Goal: Obtain resource: Obtain resource

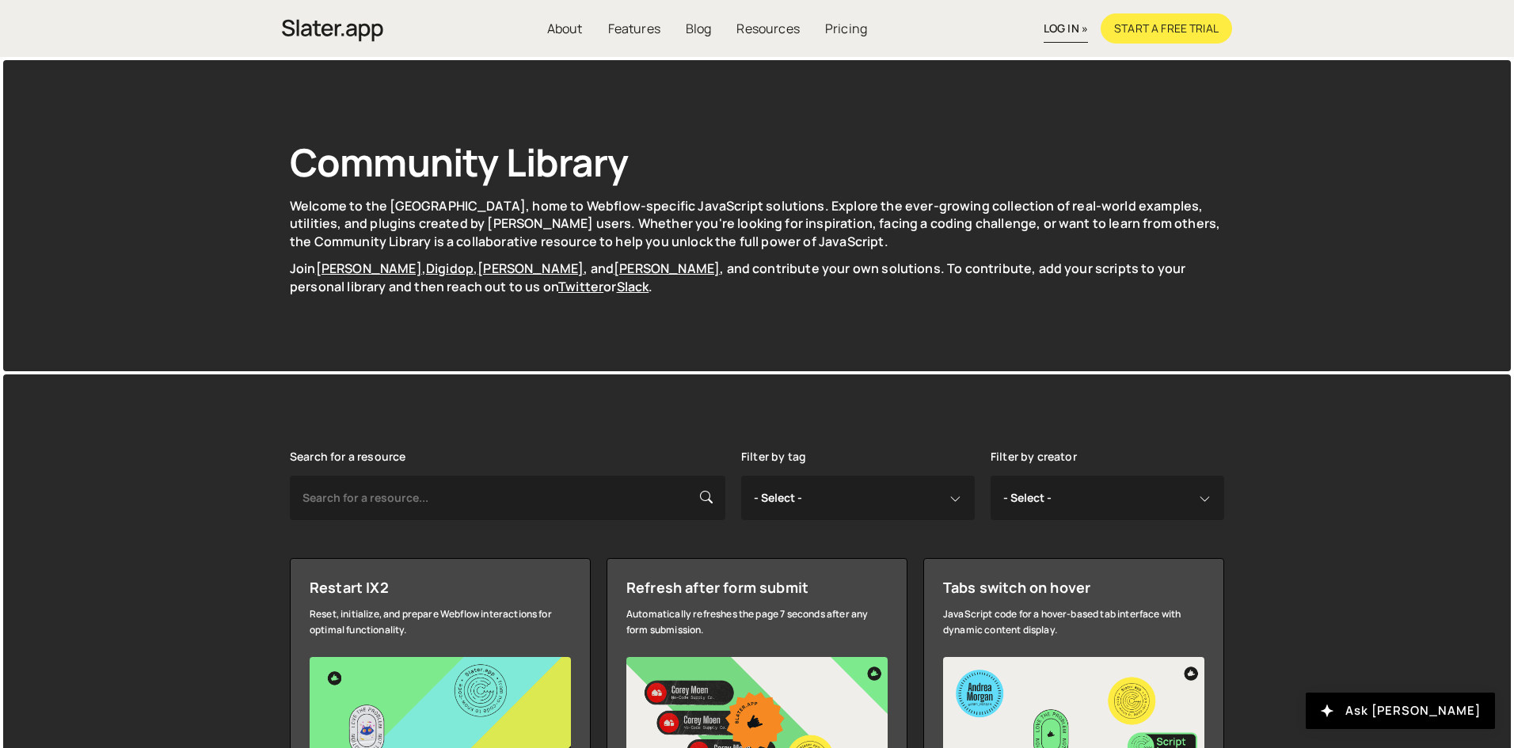
scroll to position [317, 0]
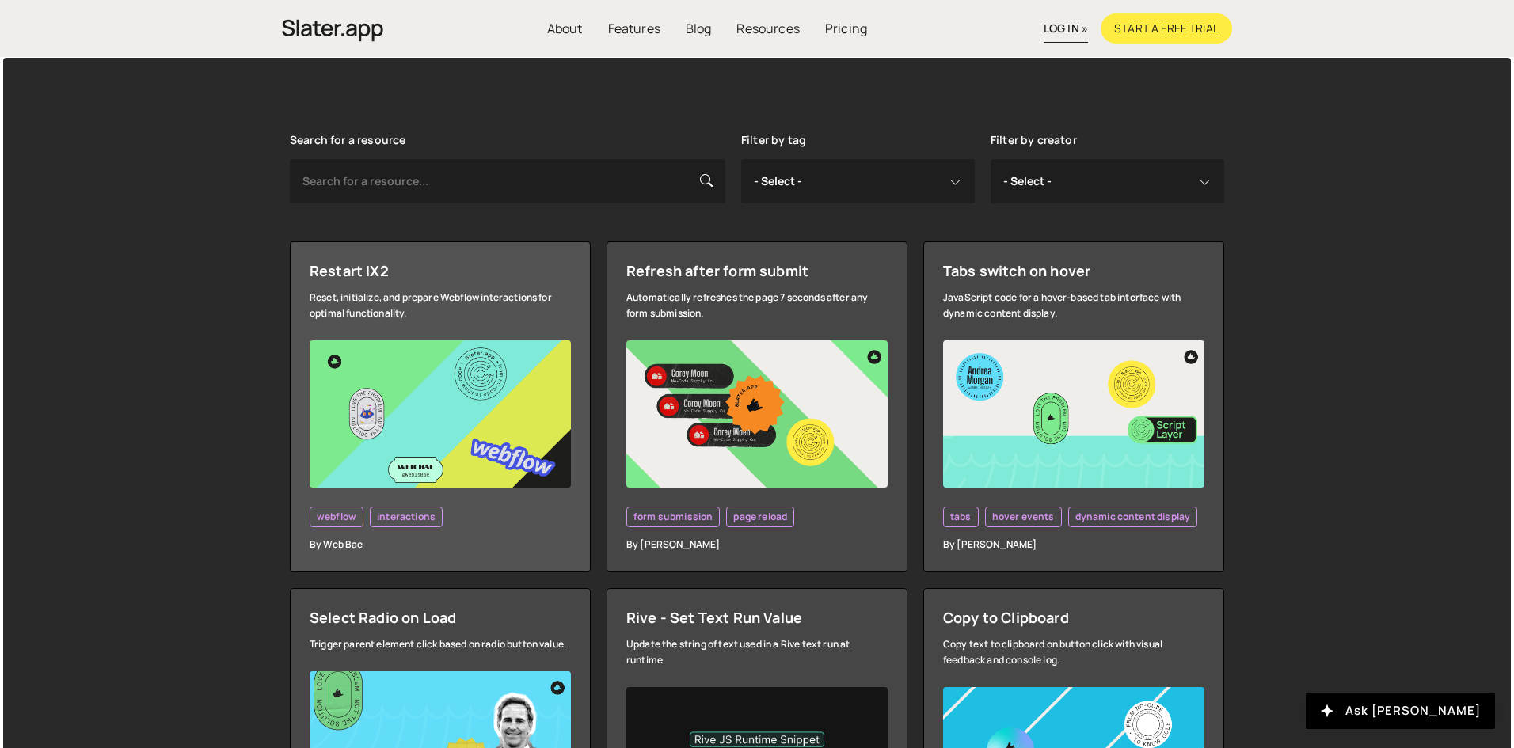
click at [408, 366] on img at bounding box center [440, 413] width 261 height 147
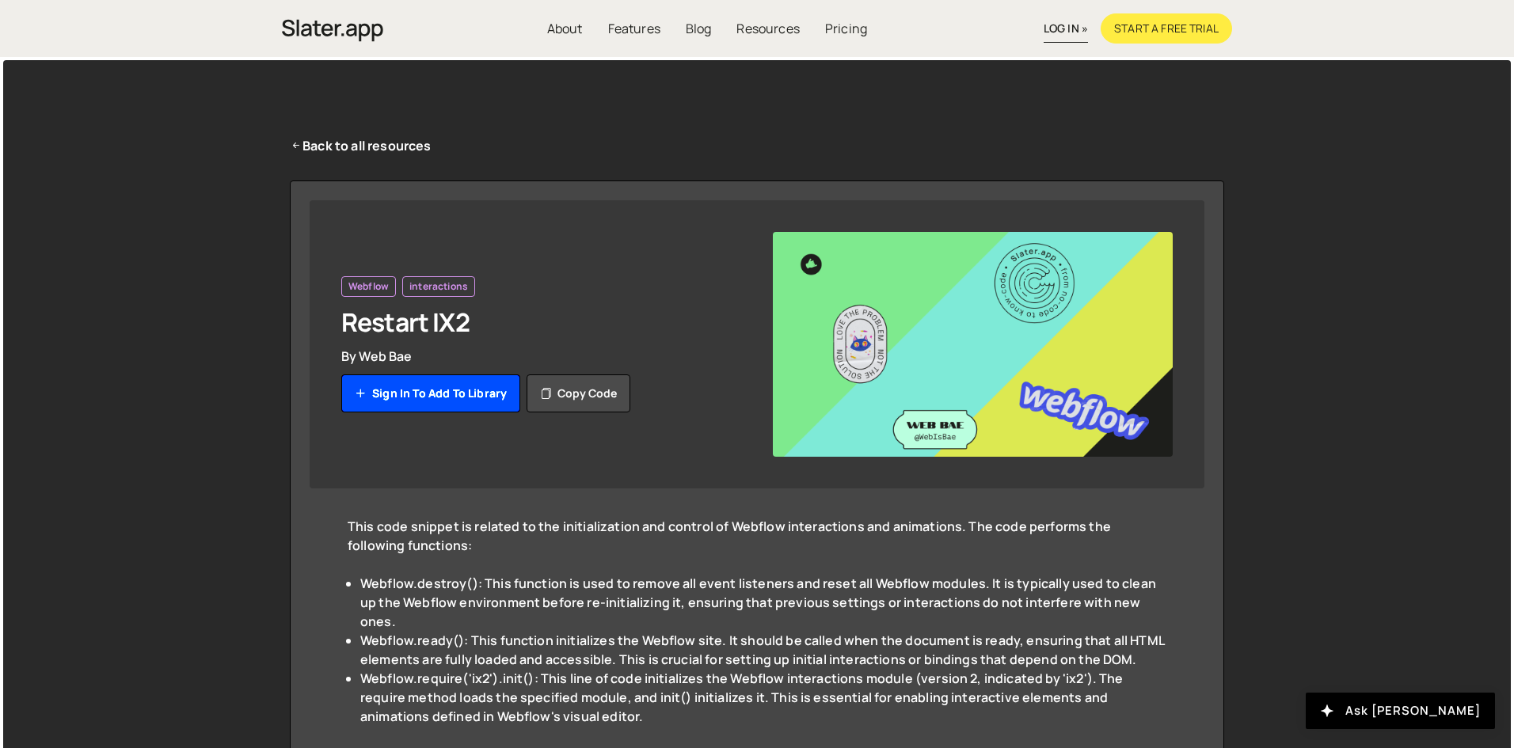
click at [419, 390] on link "Sign in to add to library" at bounding box center [430, 393] width 179 height 38
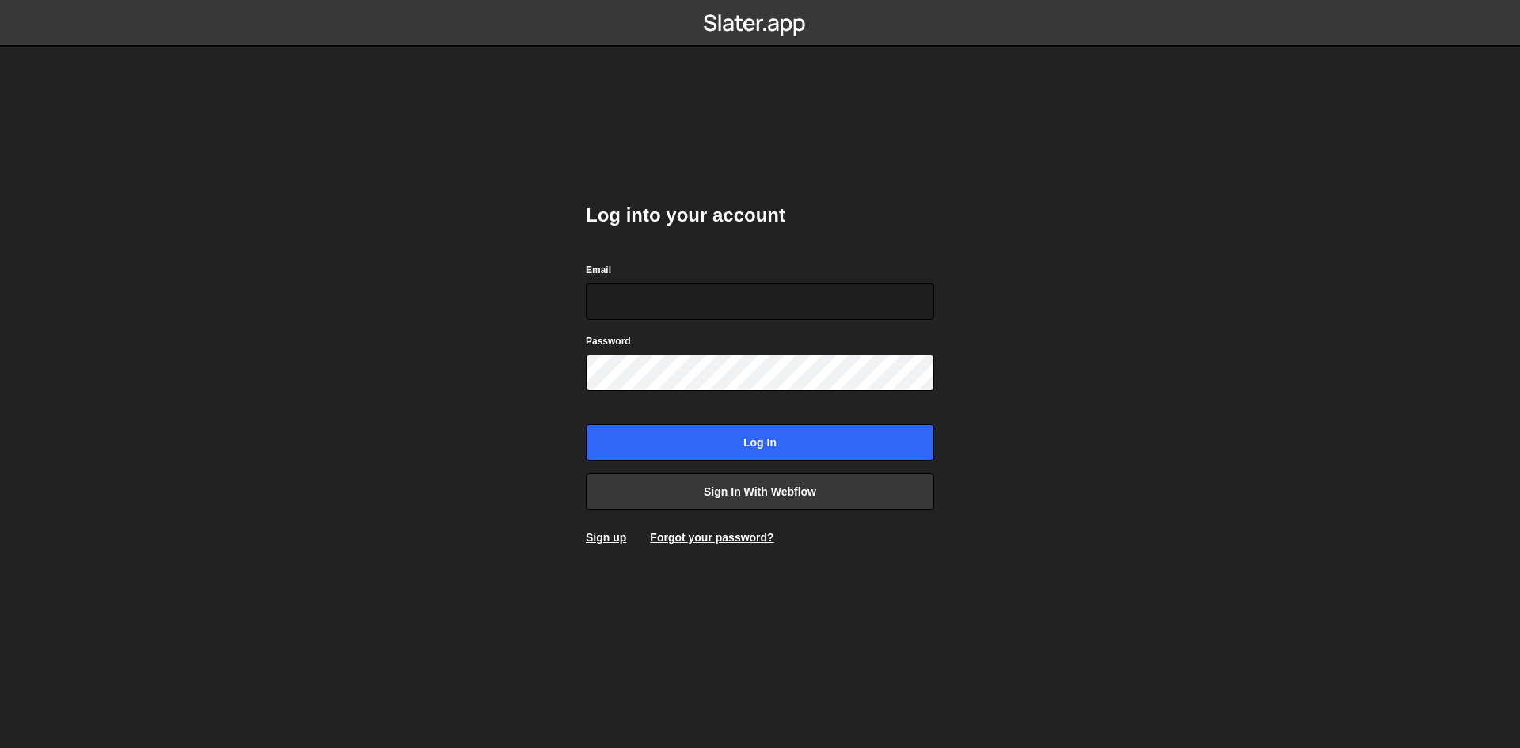
type input "zainahmed4456@gmail.com"
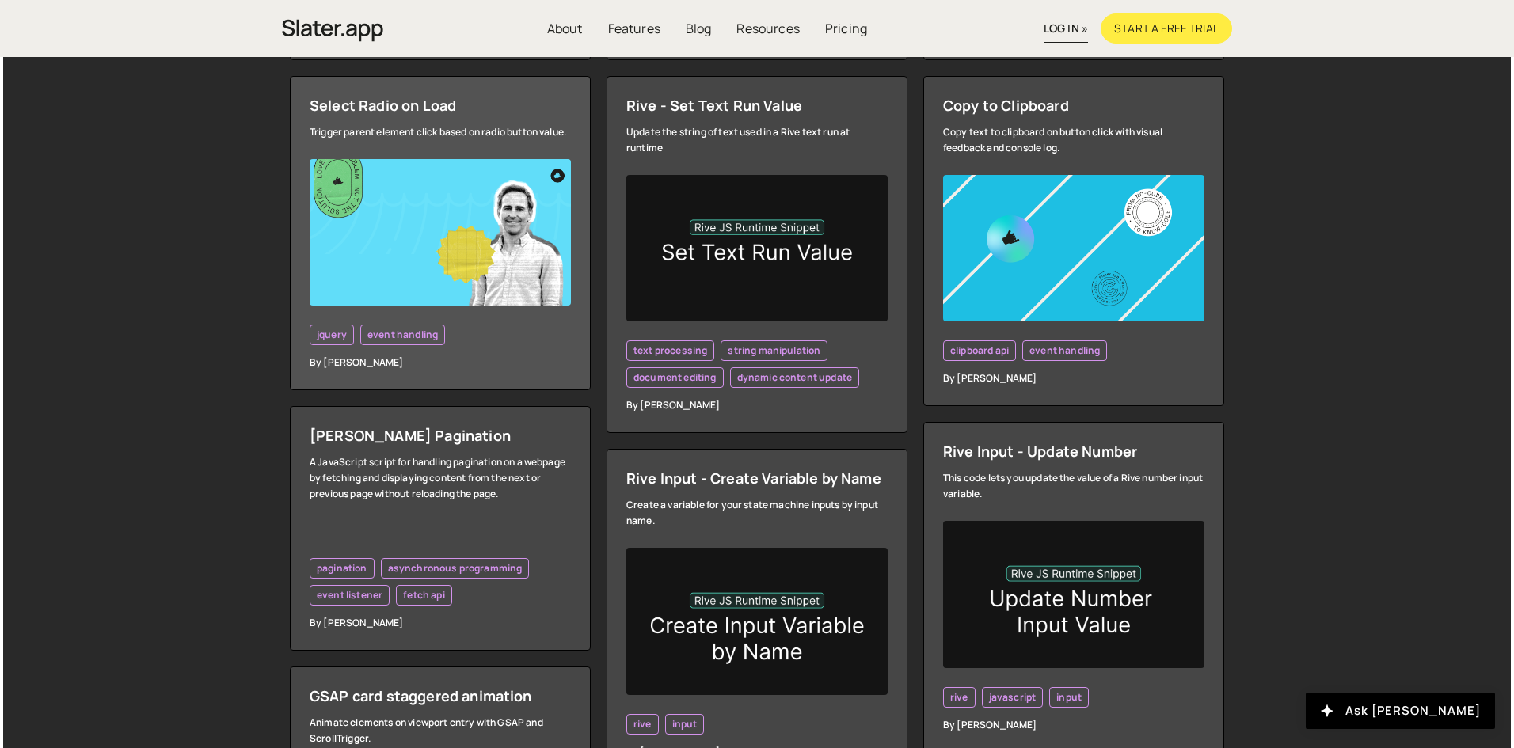
scroll to position [792, 0]
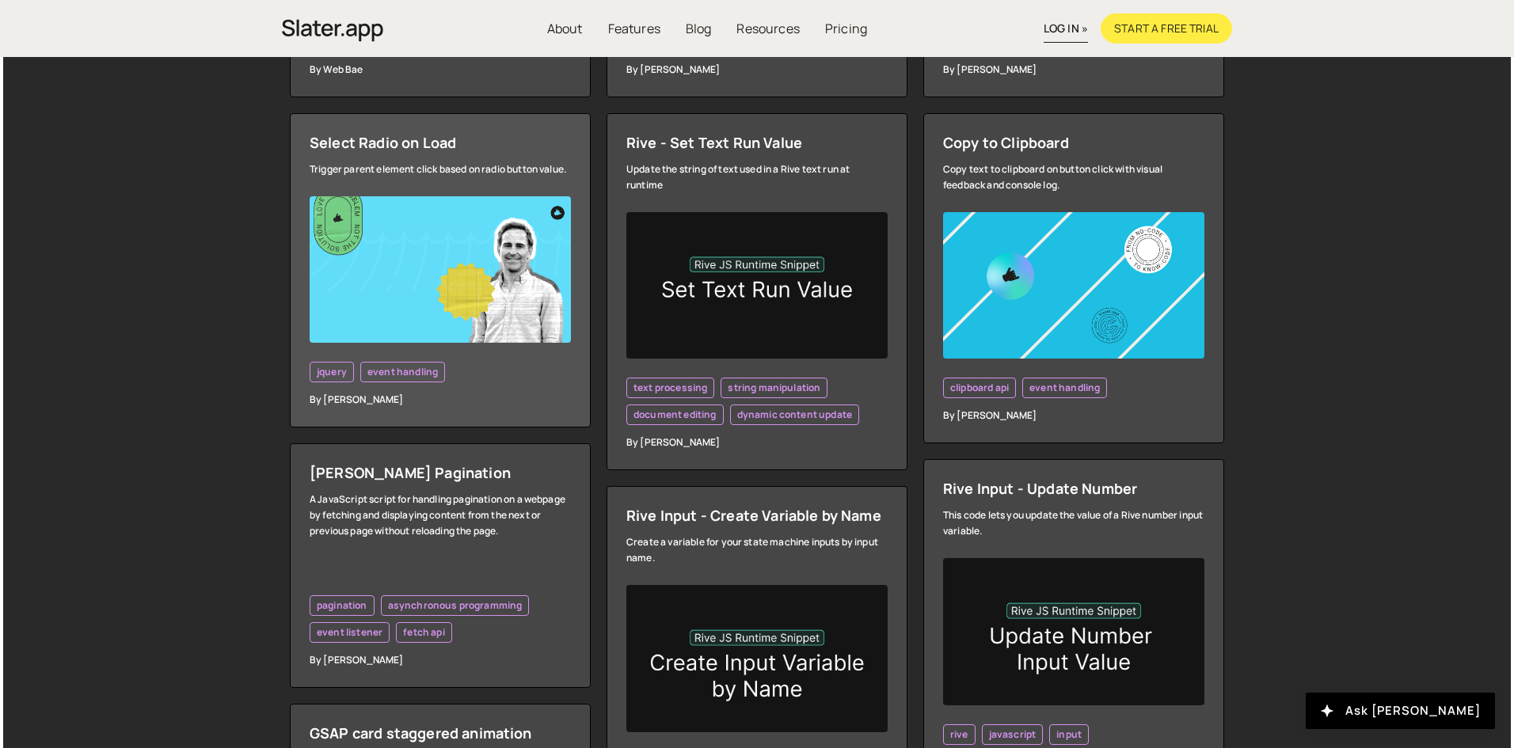
click at [399, 304] on img at bounding box center [440, 269] width 261 height 147
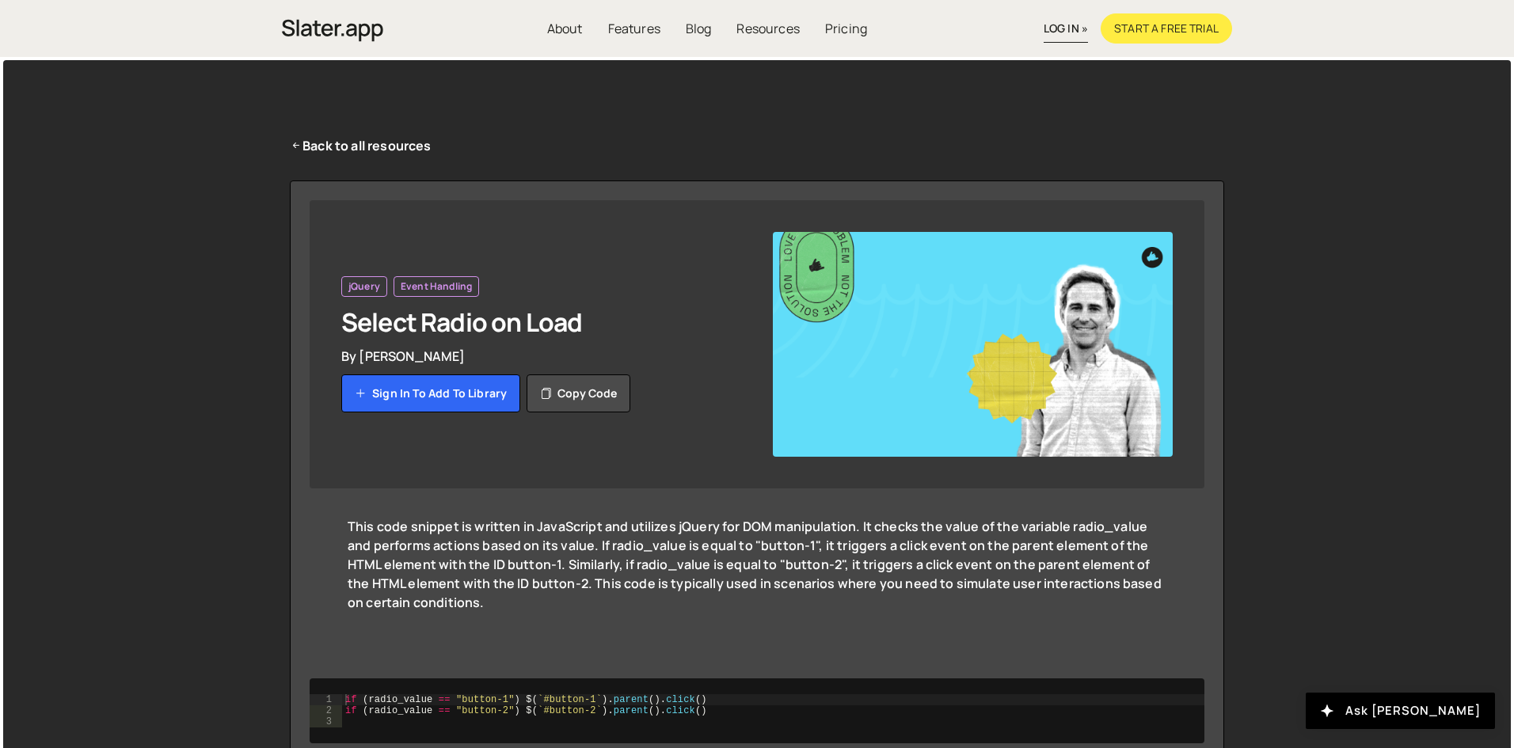
click at [615, 552] on div "This code snippet is written in JavaScript and utilizes jQuery for DOM manipula…" at bounding box center [757, 574] width 819 height 114
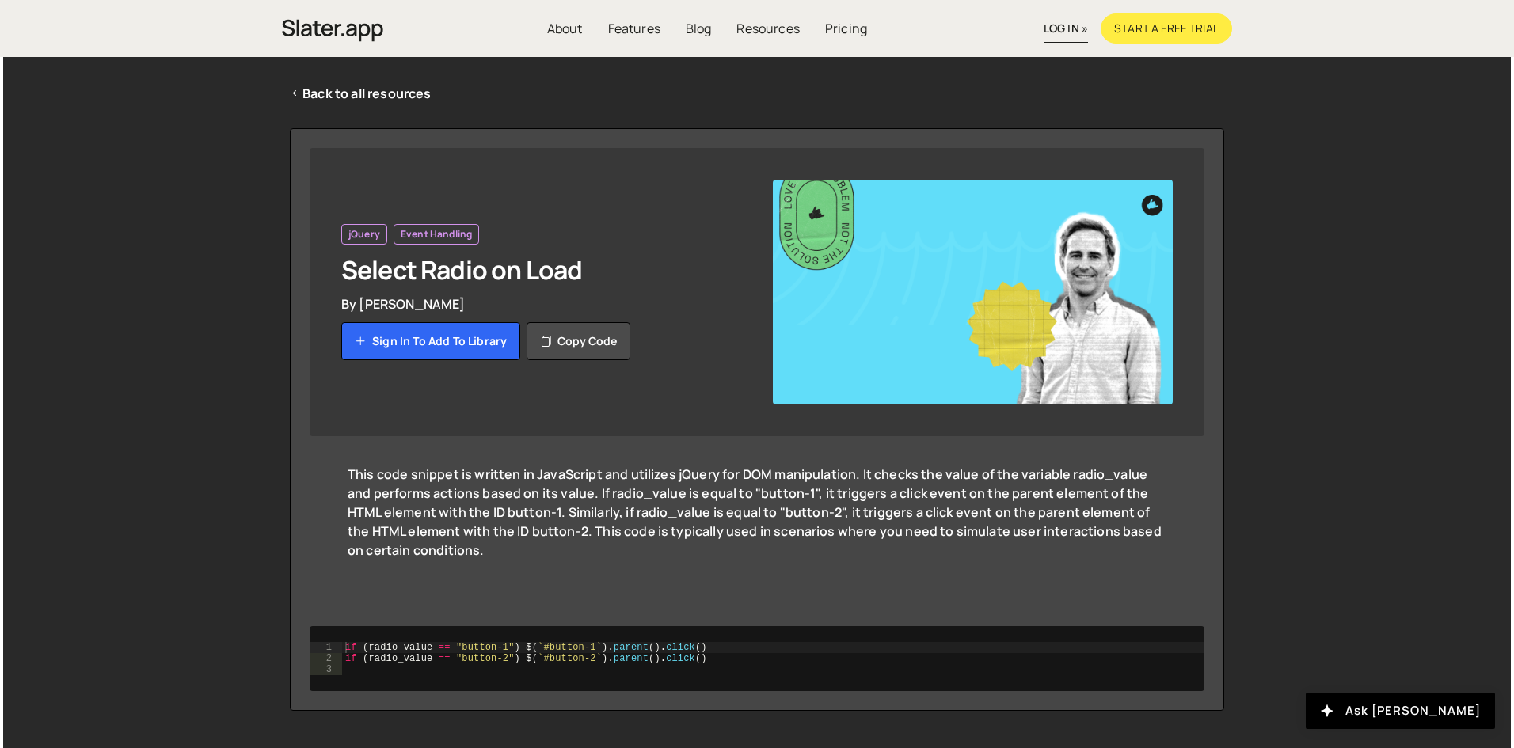
scroll to position [94, 0]
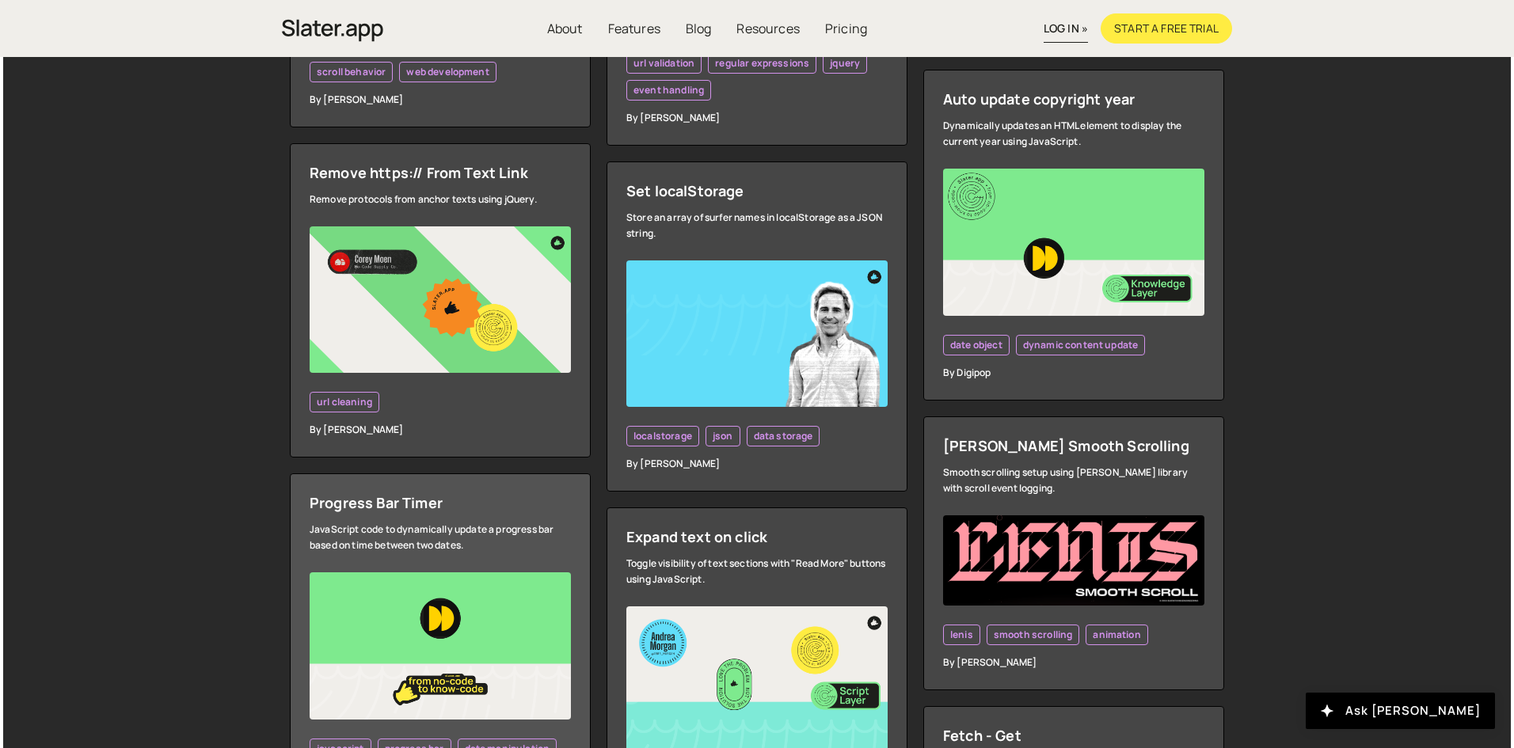
scroll to position [2929, 0]
